Goal: Task Accomplishment & Management: Use online tool/utility

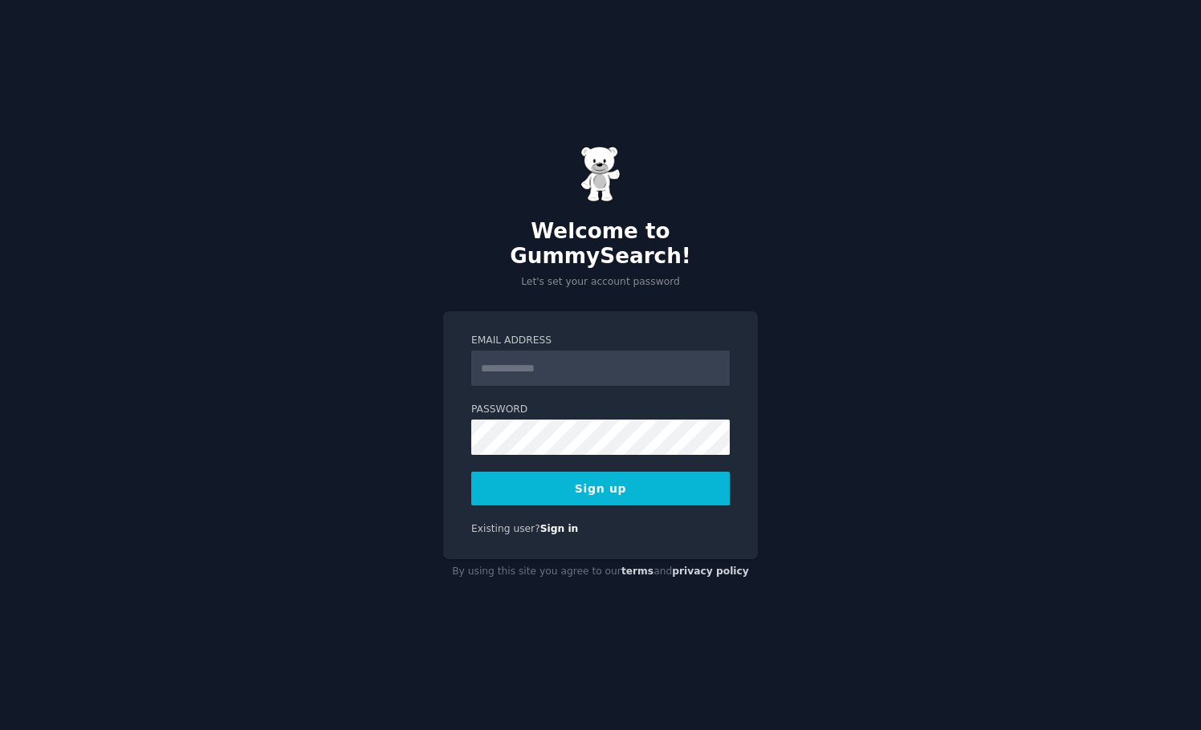
click at [572, 351] on input "Email Address" at bounding box center [600, 368] width 258 height 35
type input "**********"
click at [594, 483] on button "Sign up" at bounding box center [600, 489] width 258 height 34
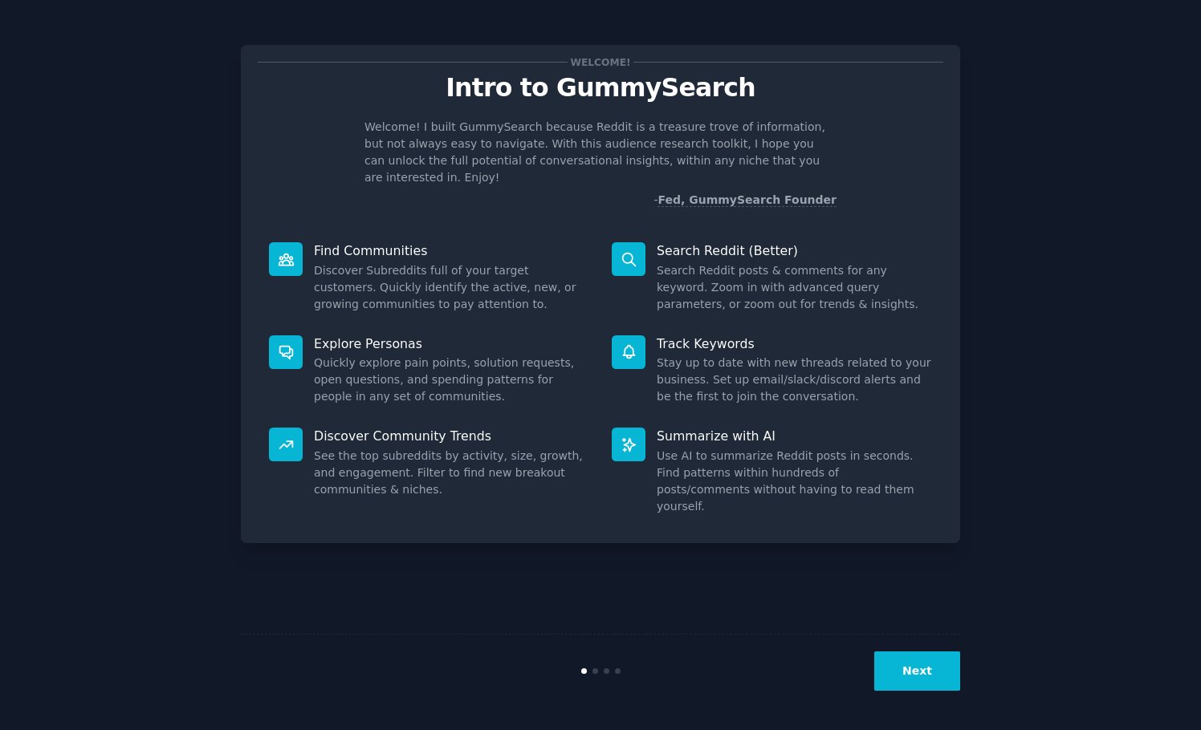
click at [914, 684] on button "Next" at bounding box center [917, 671] width 86 height 39
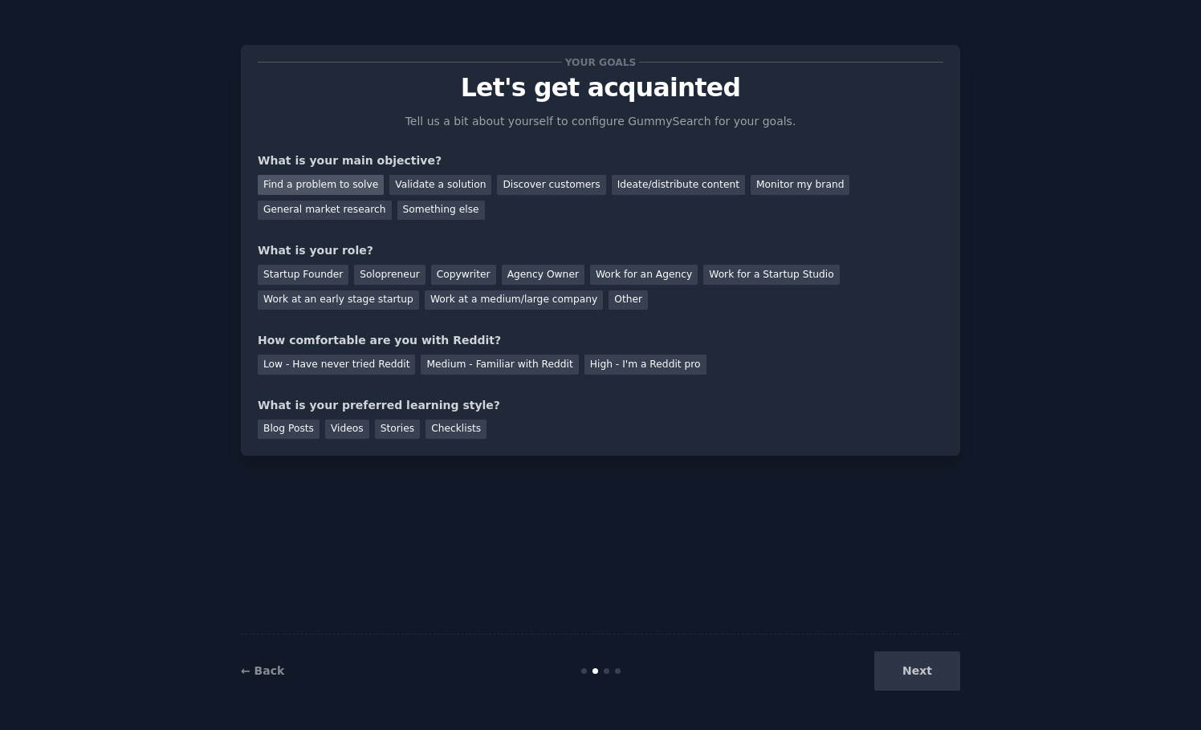
click at [337, 185] on div "Find a problem to solve" at bounding box center [321, 185] width 126 height 20
click at [368, 275] on div "Solopreneur" at bounding box center [389, 275] width 71 height 20
click at [767, 181] on div "Monitor my brand" at bounding box center [800, 185] width 99 height 20
click at [392, 201] on div "General market research" at bounding box center [325, 211] width 134 height 20
click at [291, 185] on div "Find a problem to solve" at bounding box center [321, 185] width 126 height 20
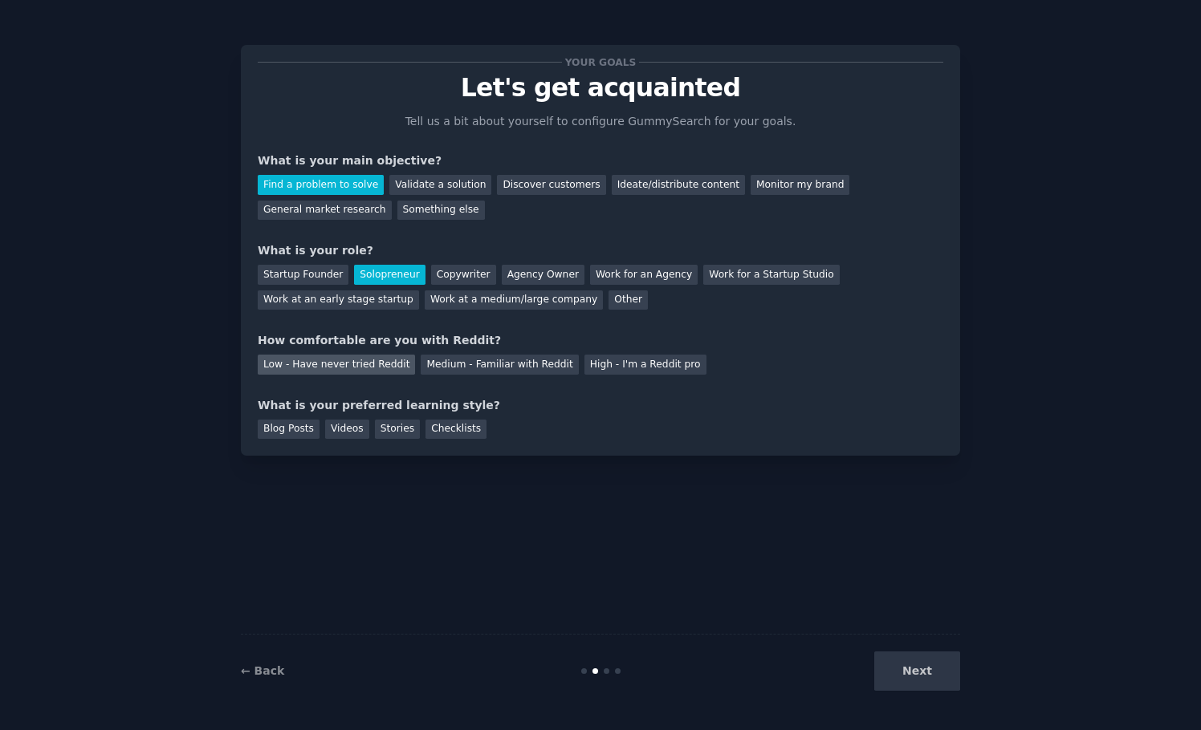
click at [325, 373] on div "Low - Have never tried Reddit" at bounding box center [336, 365] width 157 height 20
click at [344, 427] on div "Videos" at bounding box center [347, 430] width 44 height 20
click at [908, 665] on button "Next" at bounding box center [917, 671] width 86 height 39
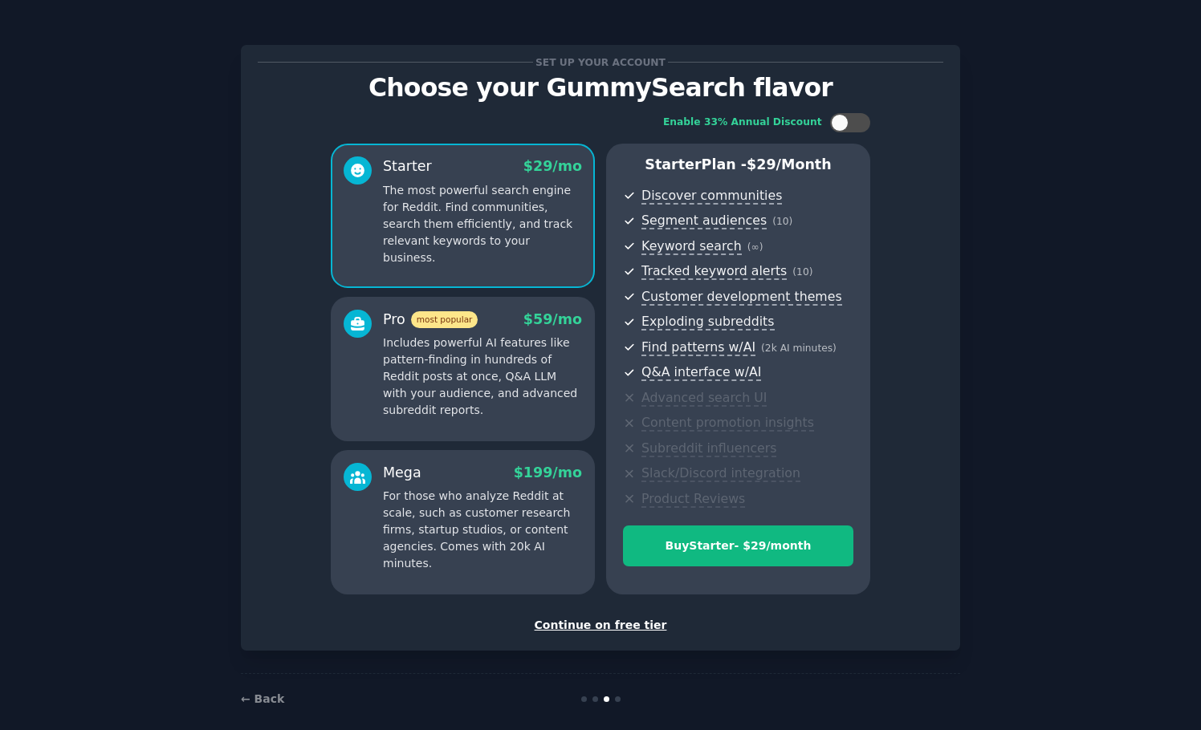
click at [581, 625] on div "Continue on free tier" at bounding box center [601, 625] width 686 height 17
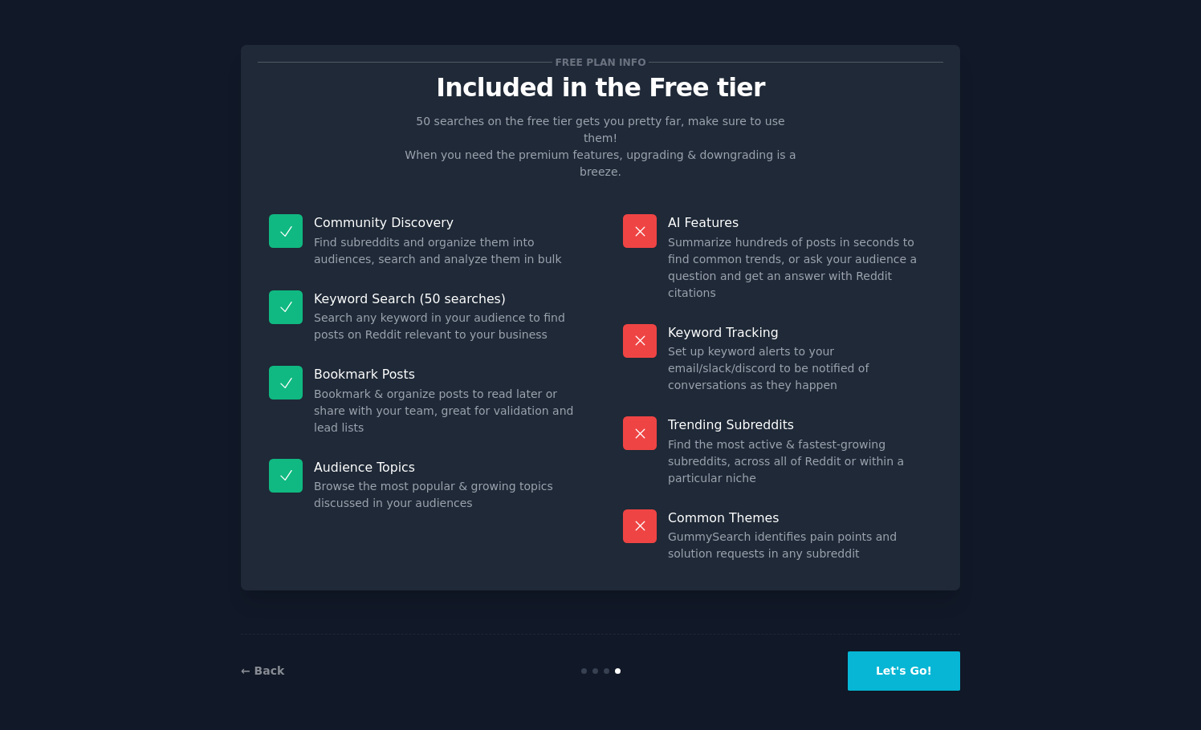
click at [898, 667] on button "Let's Go!" at bounding box center [904, 671] width 112 height 39
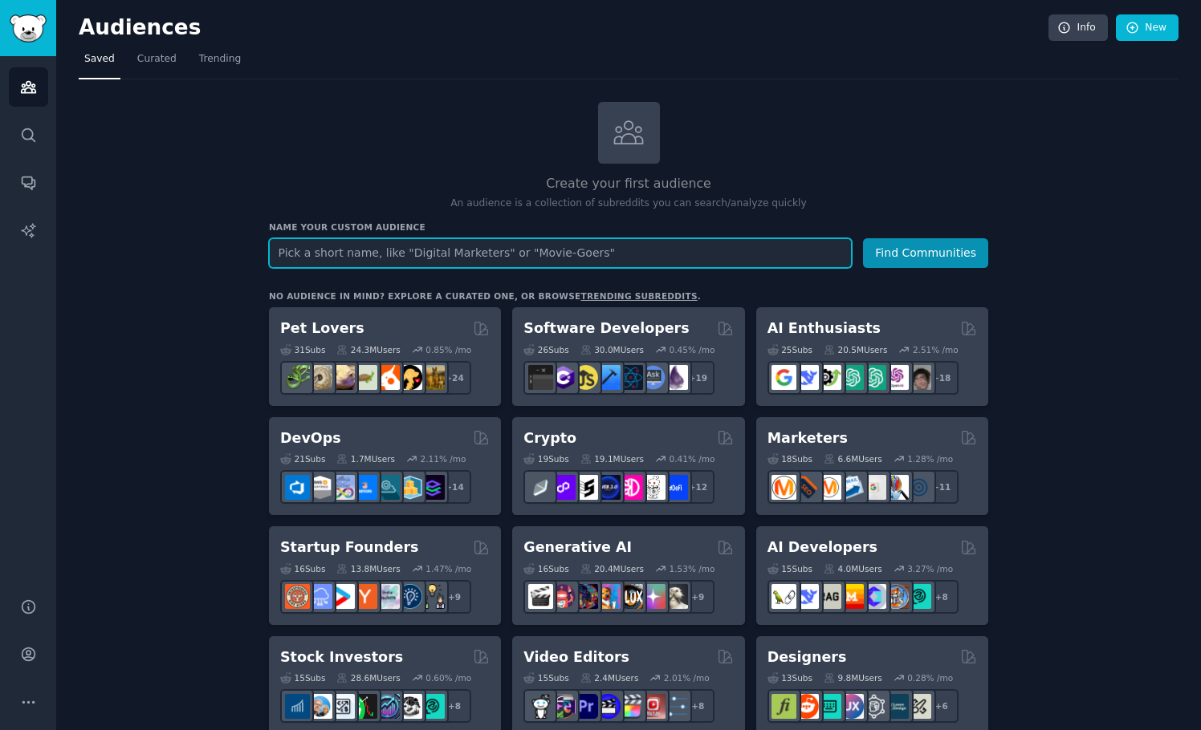
click at [349, 252] on input "text" at bounding box center [560, 253] width 583 height 30
paste input "organic honey, infused honey, medicinal plants, sustainable farming, herbal tea…"
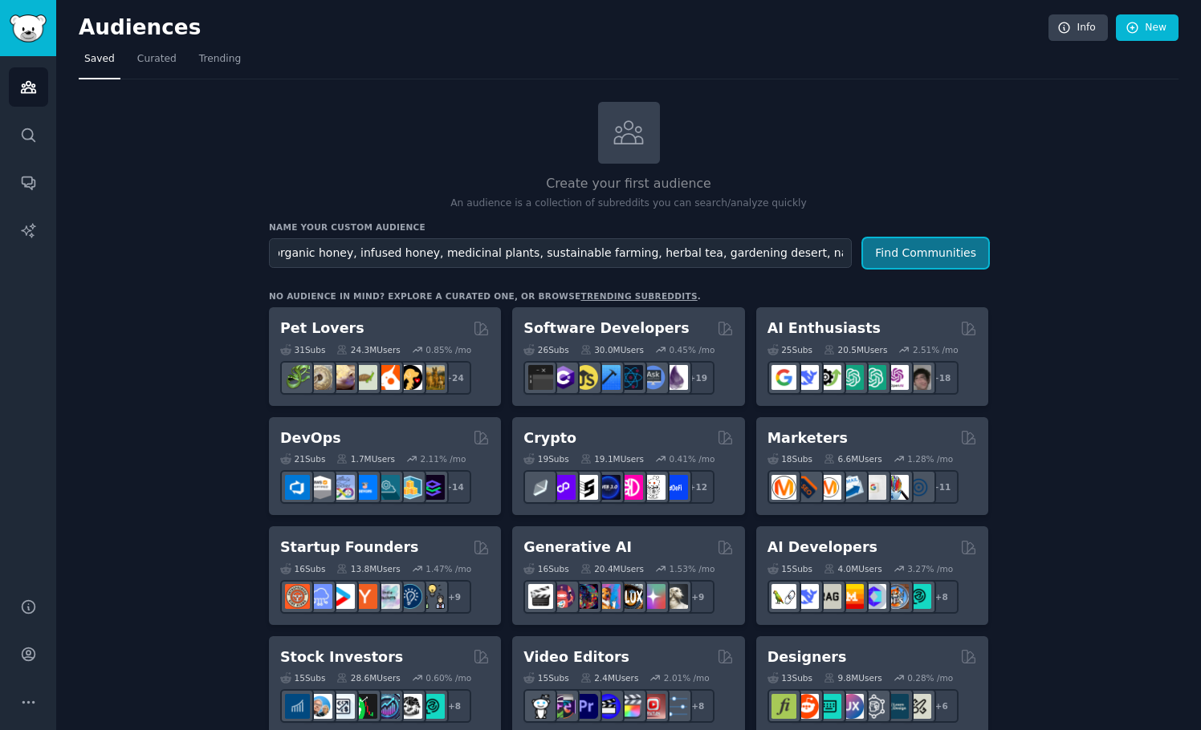
click at [941, 247] on button "Find Communities" at bounding box center [925, 253] width 125 height 30
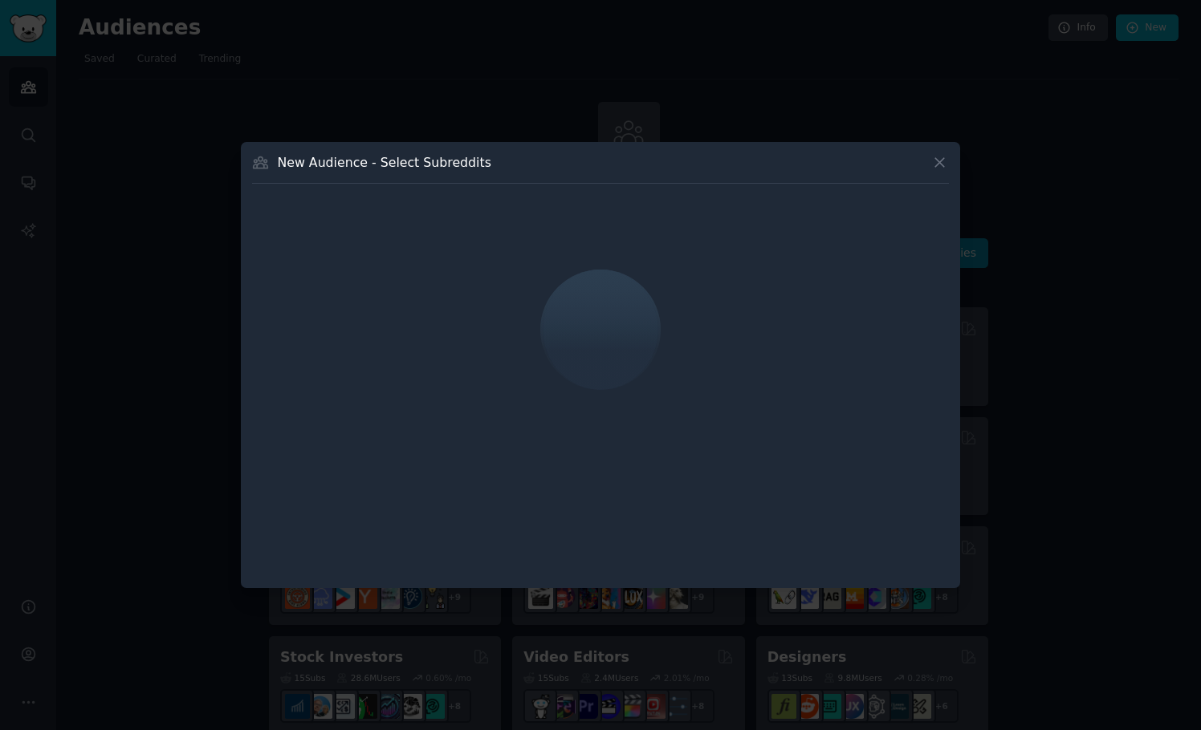
click at [941, 170] on icon at bounding box center [939, 162] width 17 height 17
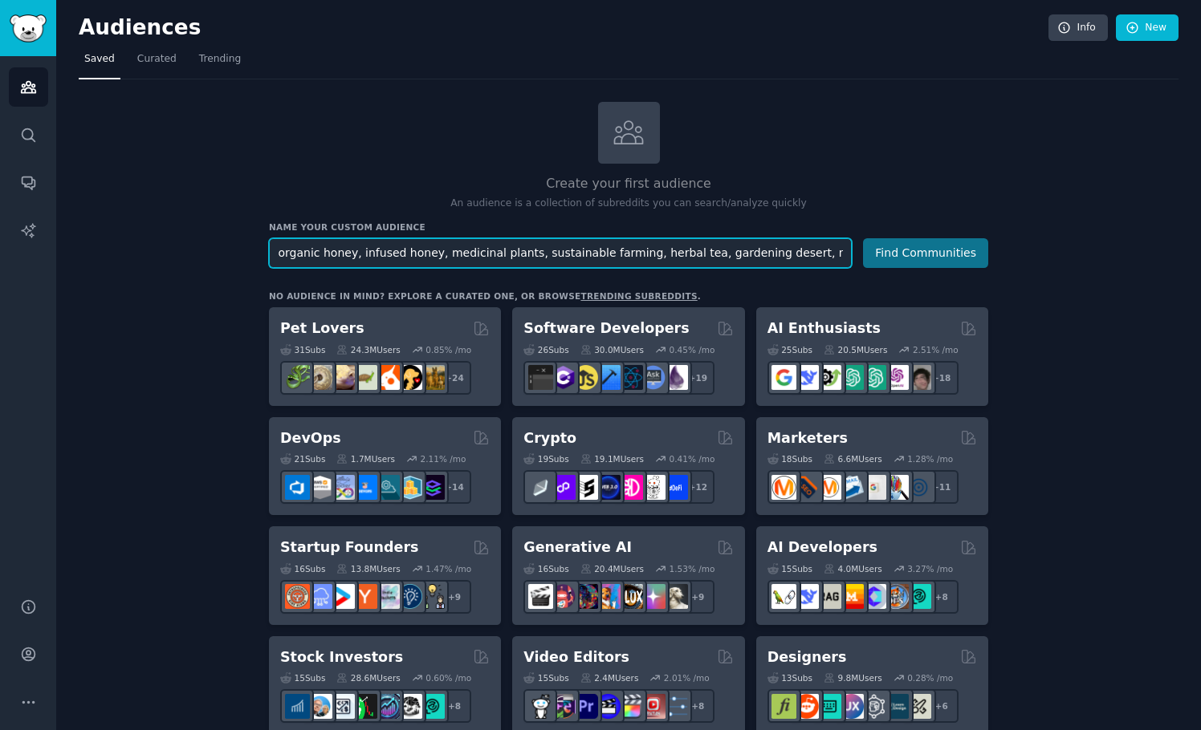
scroll to position [0, 5]
drag, startPoint x: 760, startPoint y: 255, endPoint x: 907, endPoint y: 255, distance: 146.9
click at [907, 255] on form "Audience Name organic honey, infused honey, medicinal plants, sustainable farmi…" at bounding box center [628, 253] width 719 height 30
drag, startPoint x: 673, startPoint y: 254, endPoint x: 270, endPoint y: 250, distance: 403.0
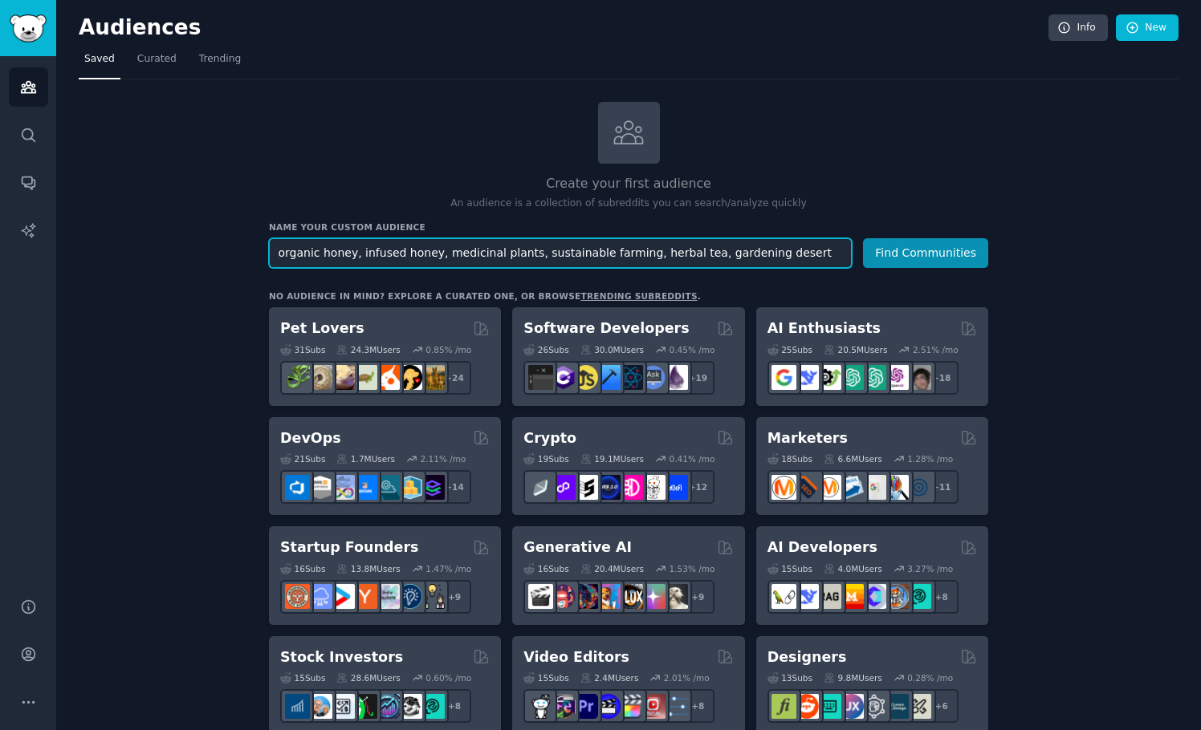
click at [270, 250] on input "organic honey, infused honey, medicinal plants, sustainable farming, herbal tea…" at bounding box center [560, 253] width 583 height 30
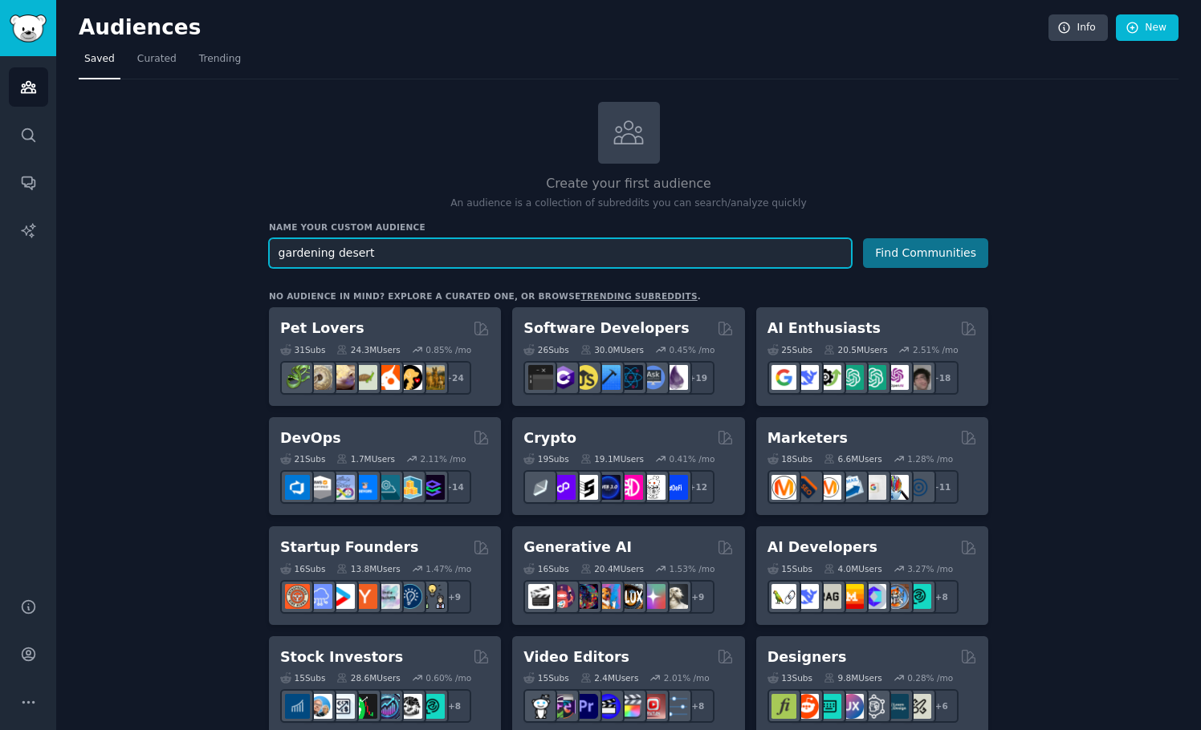
type input "gardening desert"
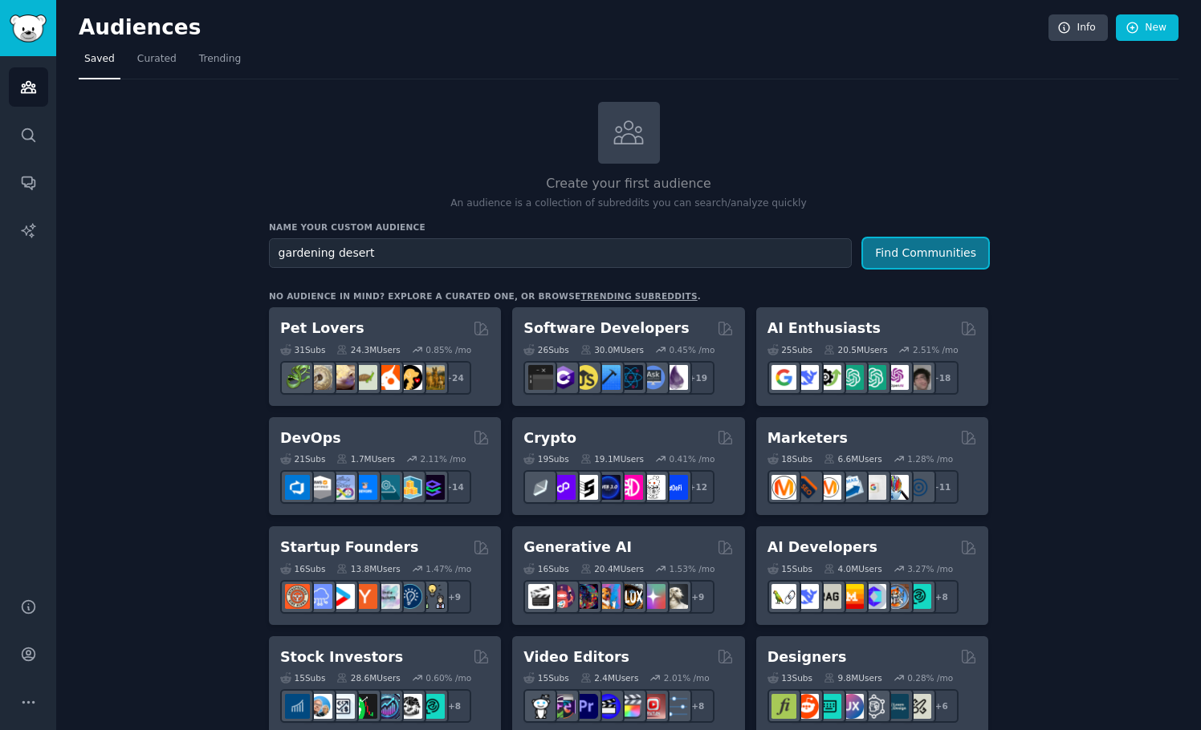
click at [943, 244] on button "Find Communities" at bounding box center [925, 253] width 125 height 30
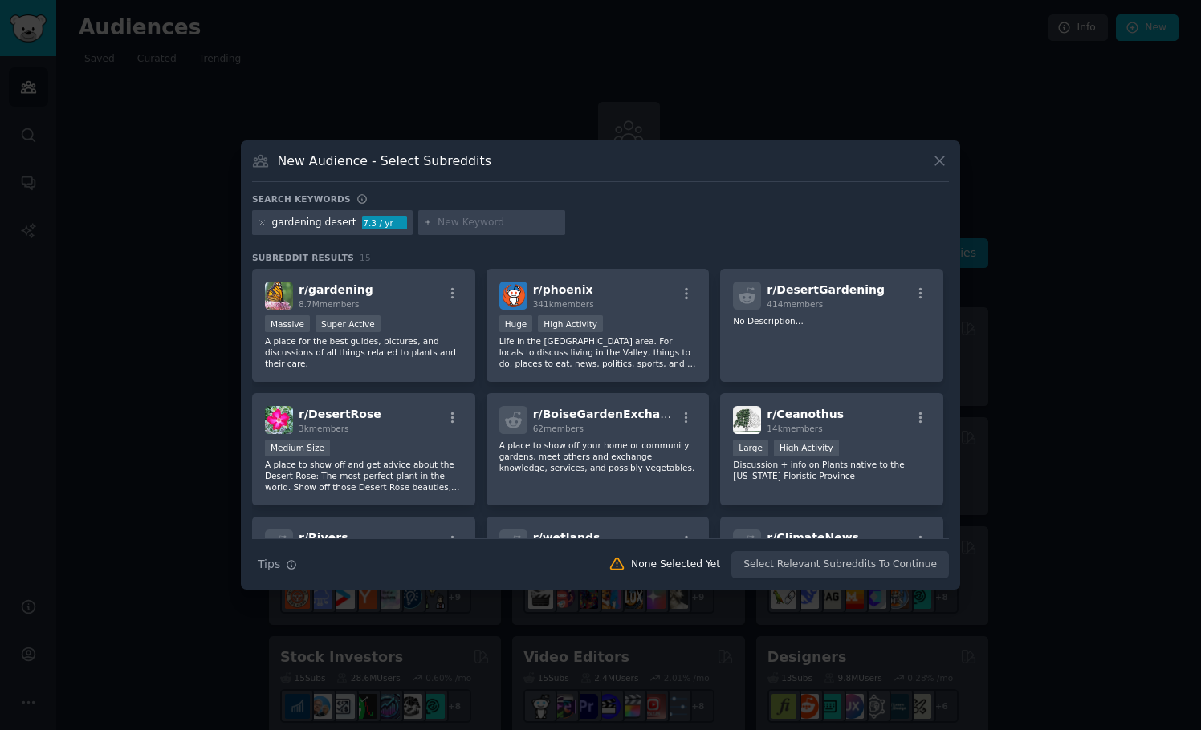
click at [465, 226] on input "text" at bounding box center [498, 223] width 122 height 14
paste input "organic honey, infused honey, medicinal plants, sustainable farming, herbal tea…"
drag, startPoint x: 449, startPoint y: 223, endPoint x: 620, endPoint y: 231, distance: 171.2
click at [620, 231] on div "gardening desert 7.3 / yr organic honey, infused honey, medicinal plants, susta…" at bounding box center [600, 225] width 697 height 31
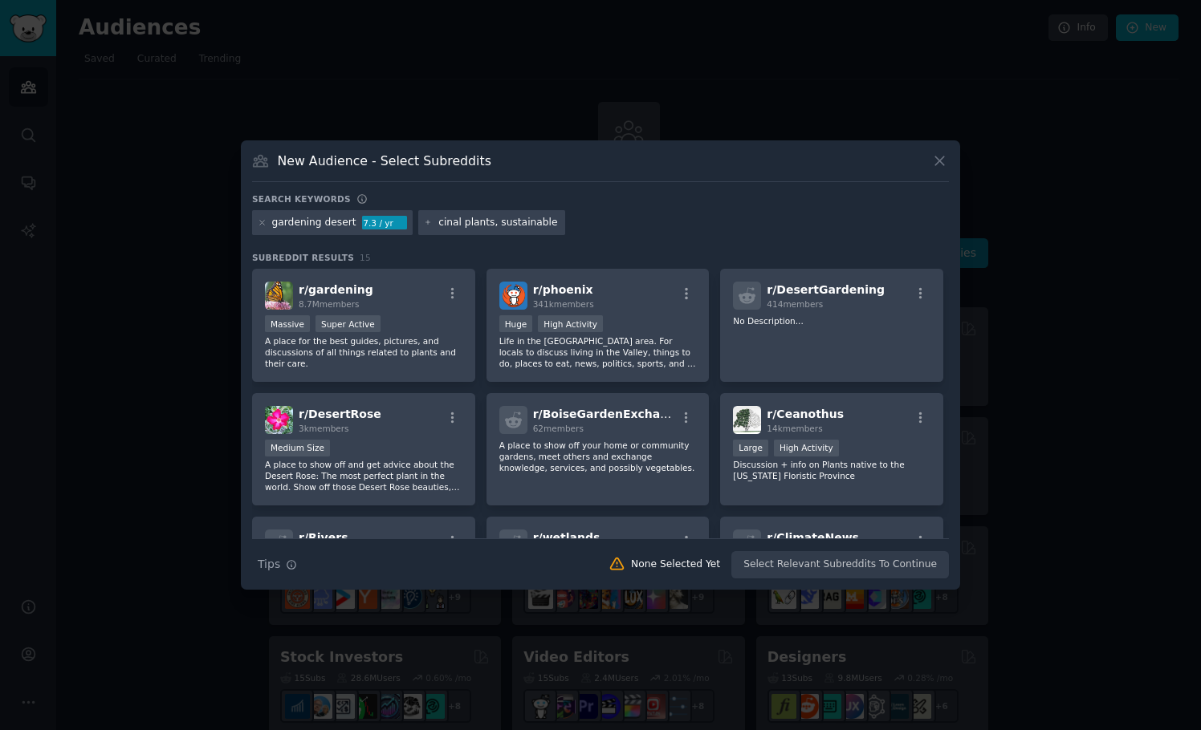
scroll to position [0, 0]
drag, startPoint x: 455, startPoint y: 222, endPoint x: 352, endPoint y: 223, distance: 103.6
click at [352, 223] on div "gardening desert 7.3 / yr organic honey, infused honey, medicinal plants, susta…" at bounding box center [600, 225] width 697 height 31
type input "gardening desert"
click at [396, 315] on div "r/ gardening 8.7M members Massive Super Active A place for the best guides, pic…" at bounding box center [363, 325] width 223 height 113
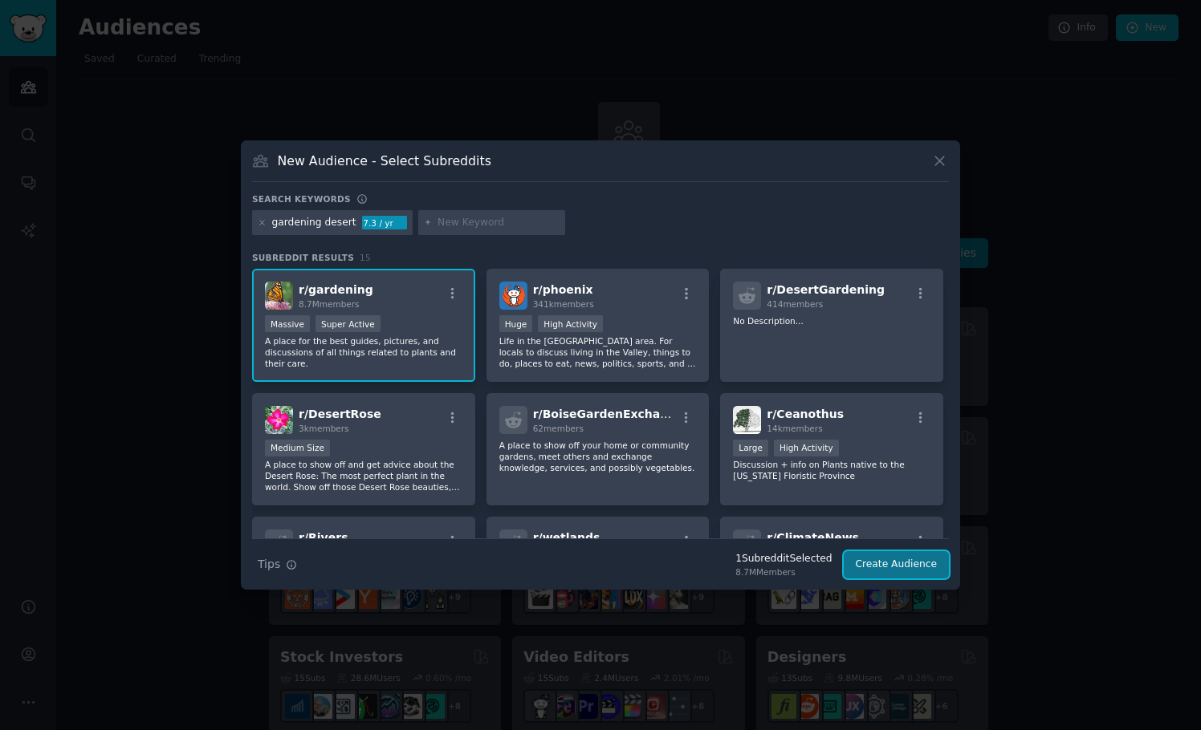
click at [911, 563] on button "Create Audience" at bounding box center [897, 564] width 106 height 27
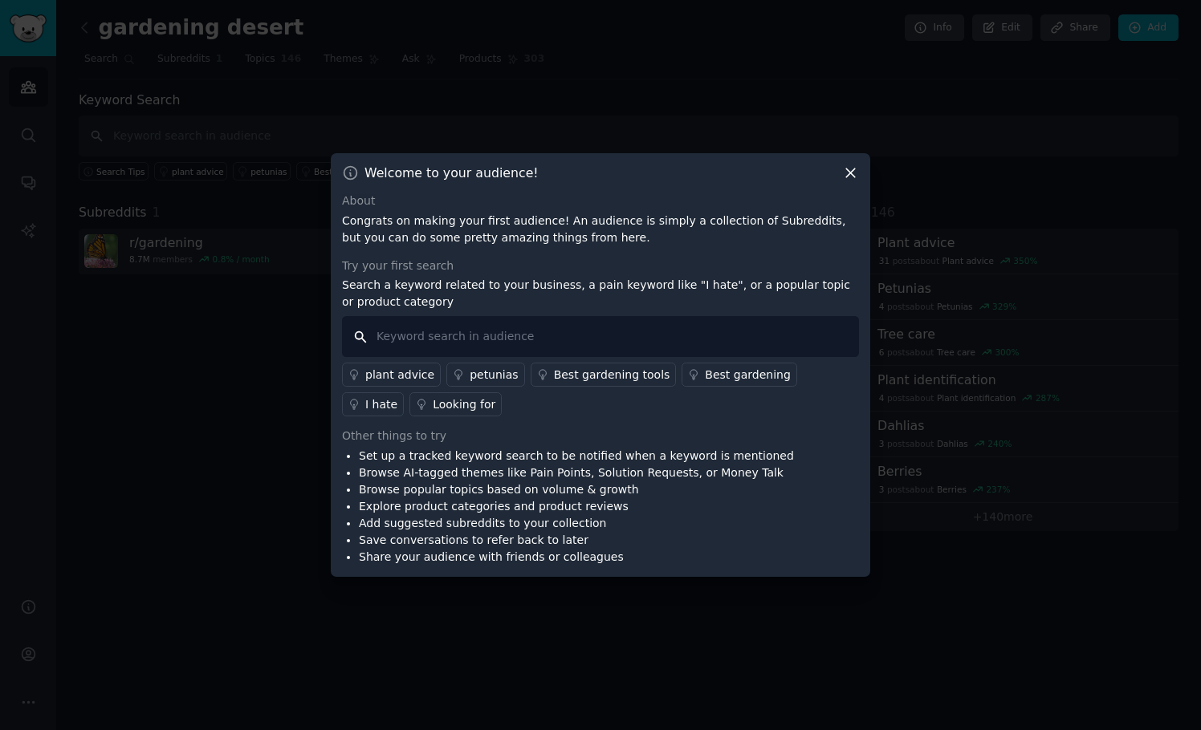
click at [547, 344] on input "text" at bounding box center [600, 336] width 517 height 41
type input "desert gardening"
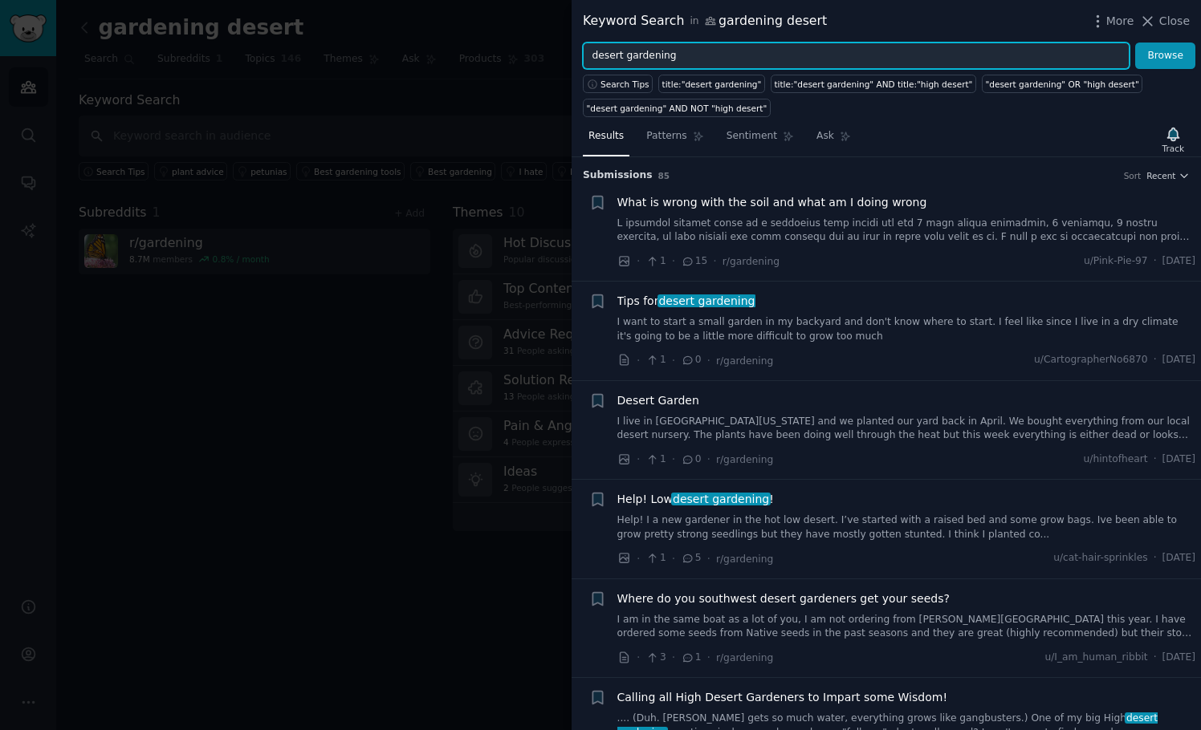
click at [697, 56] on input "desert gardening" at bounding box center [856, 56] width 547 height 27
type input "difficult"
click at [1135, 43] on button "Browse" at bounding box center [1165, 56] width 60 height 27
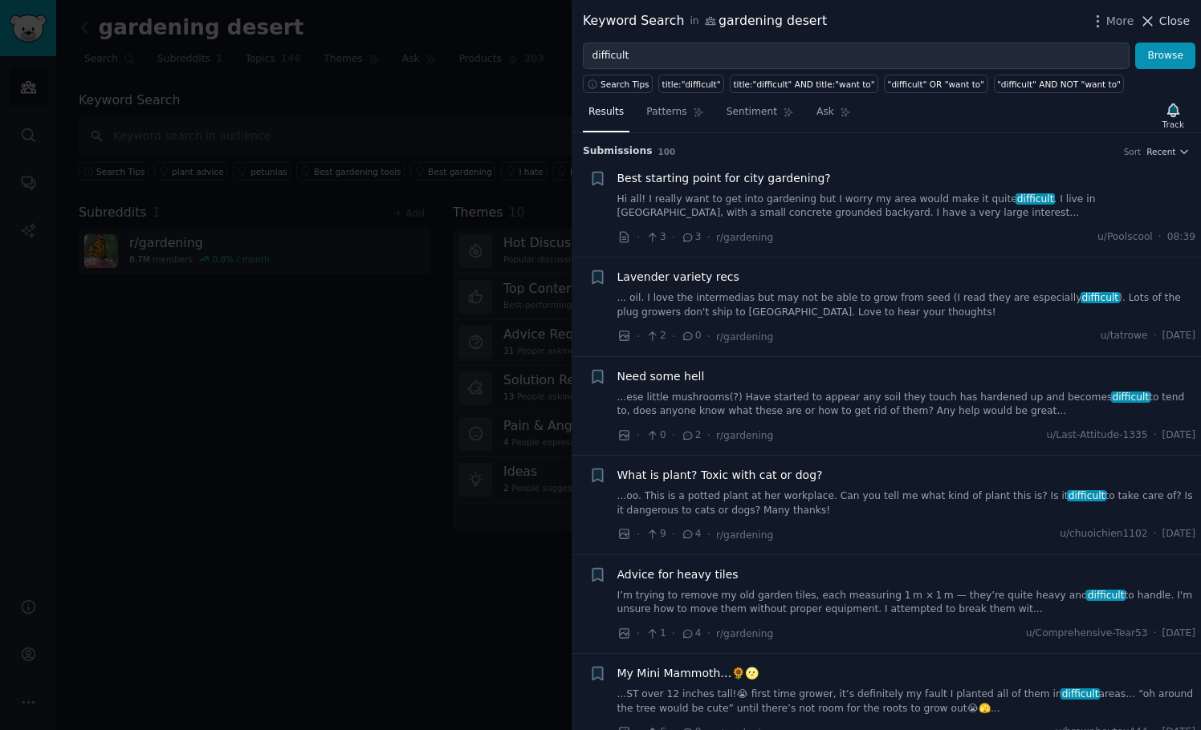
click at [1148, 20] on icon at bounding box center [1148, 21] width 9 height 9
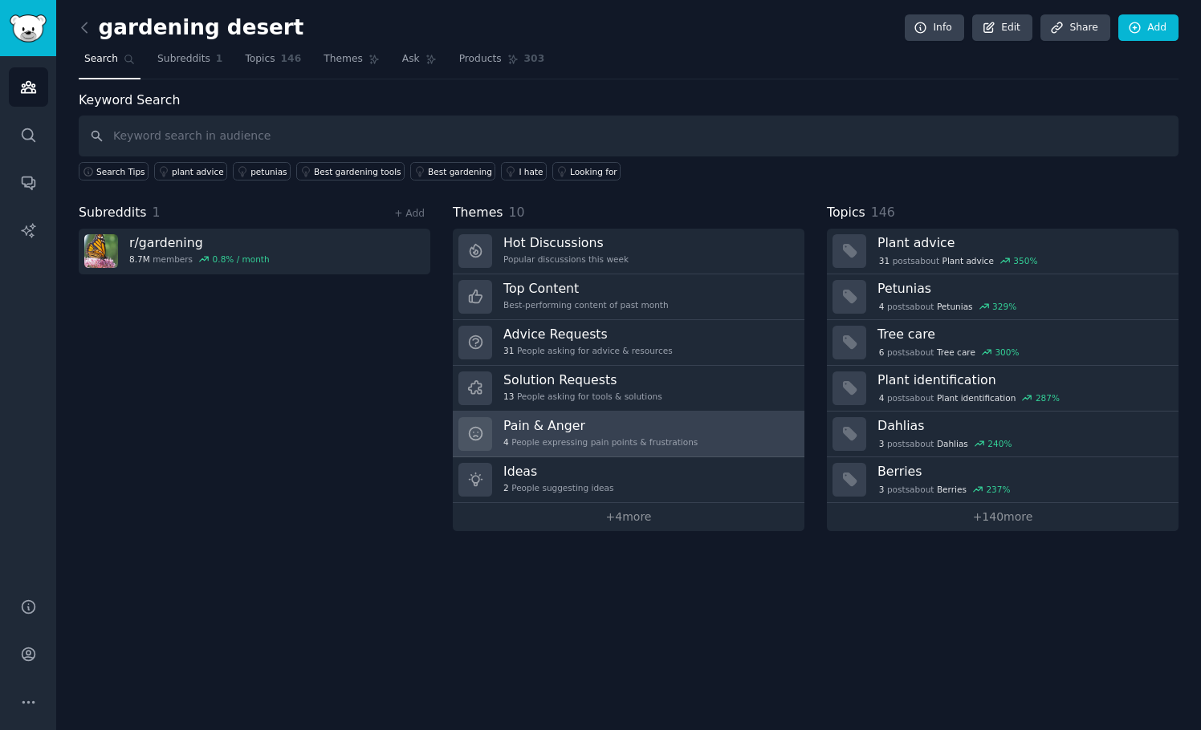
click at [683, 437] on div "4 People expressing pain points & frustrations" at bounding box center [600, 442] width 194 height 11
